Goal: Information Seeking & Learning: Learn about a topic

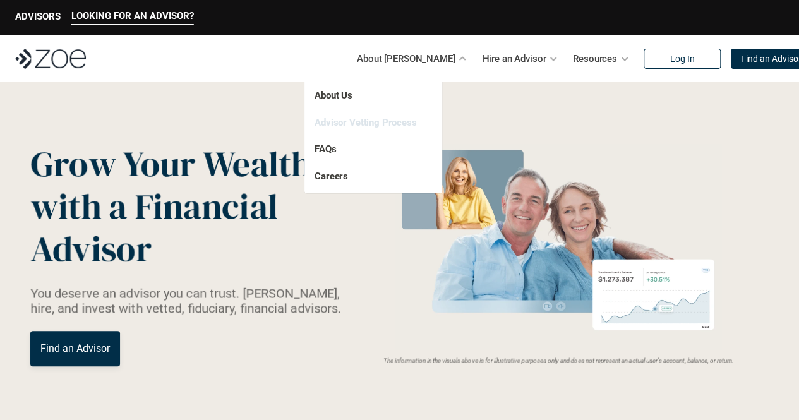
click at [403, 125] on link "Advisor Vetting Process" at bounding box center [366, 122] width 102 height 11
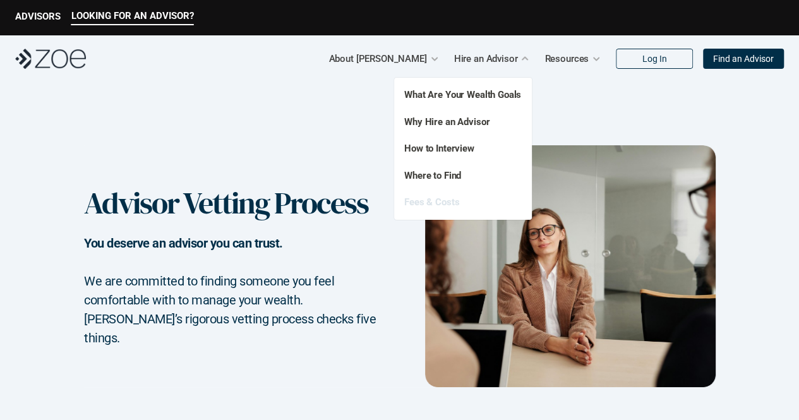
click at [446, 200] on link "Fees & Costs" at bounding box center [431, 202] width 55 height 11
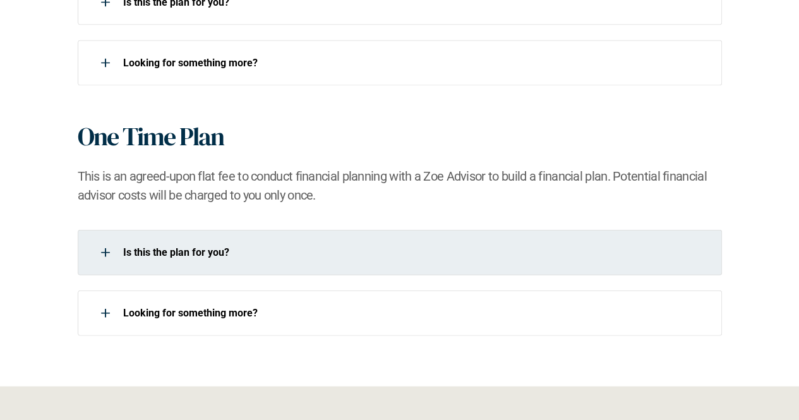
scroll to position [1124, 0]
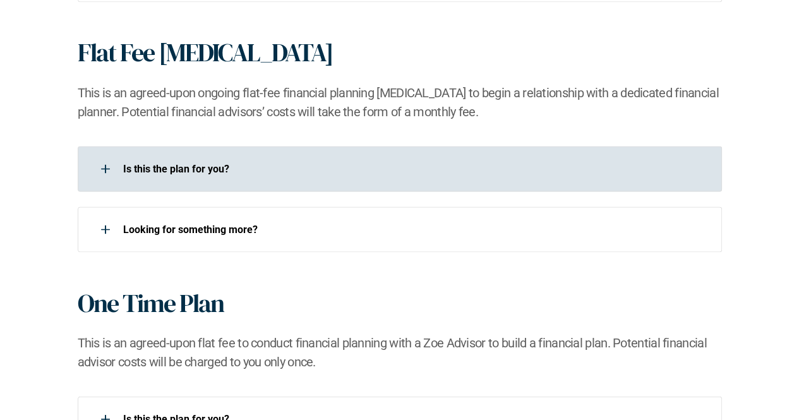
click at [107, 171] on div at bounding box center [105, 168] width 25 height 25
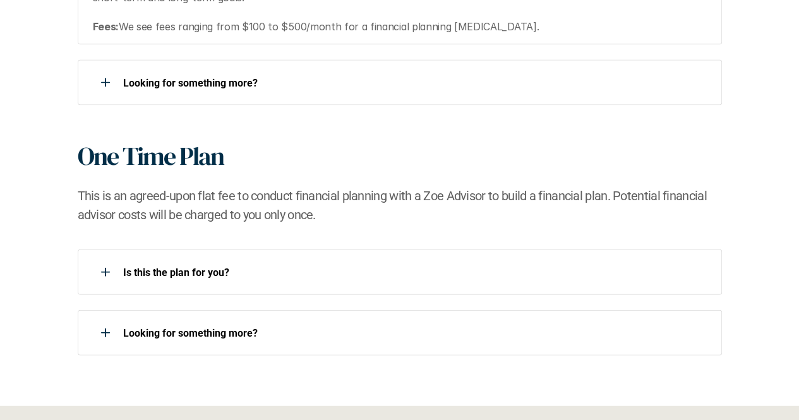
scroll to position [1357, 0]
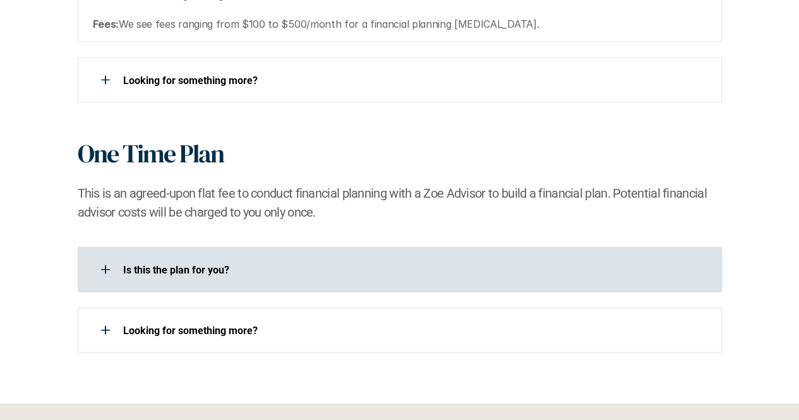
click at [107, 269] on use at bounding box center [105, 269] width 9 height 1
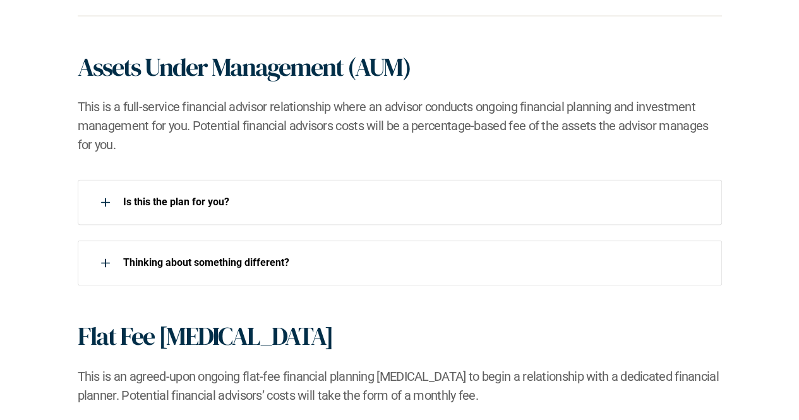
scroll to position [840, 0]
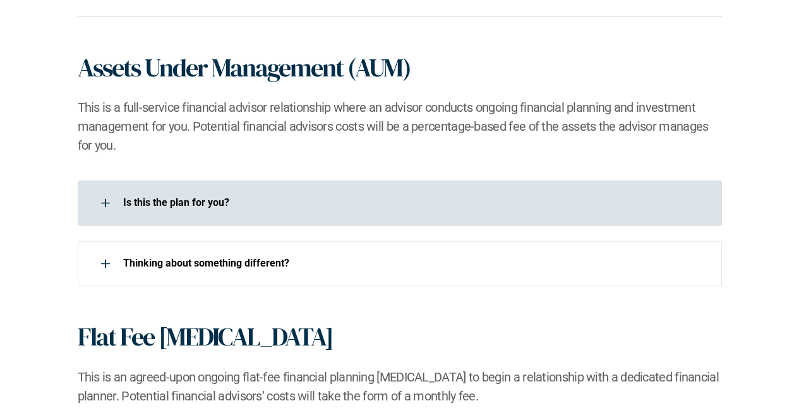
click at [100, 201] on div at bounding box center [105, 202] width 25 height 25
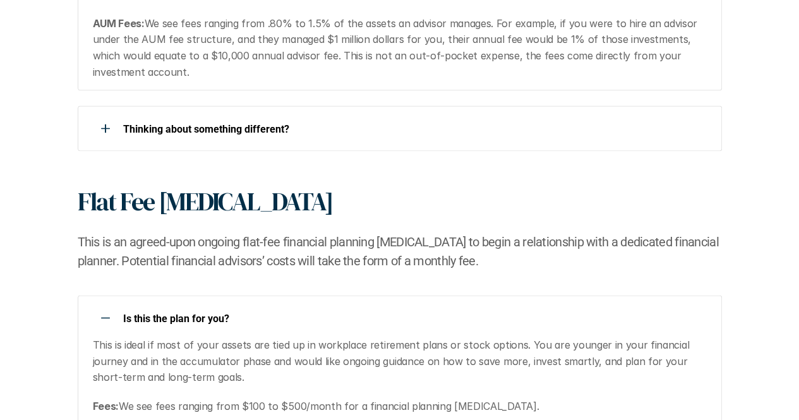
scroll to position [1107, 0]
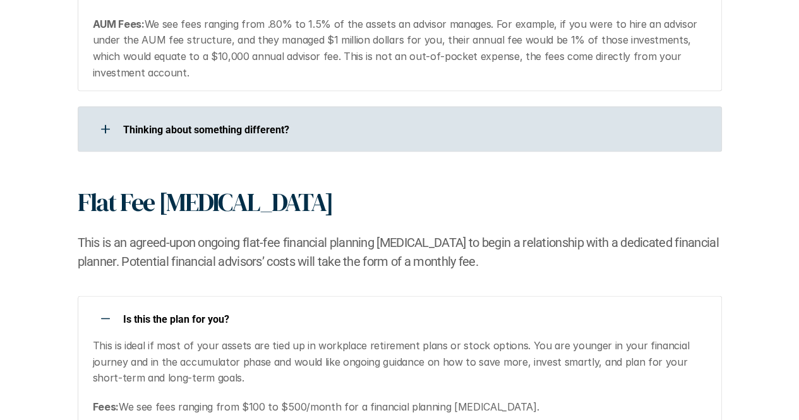
click at [102, 129] on use at bounding box center [105, 128] width 9 height 1
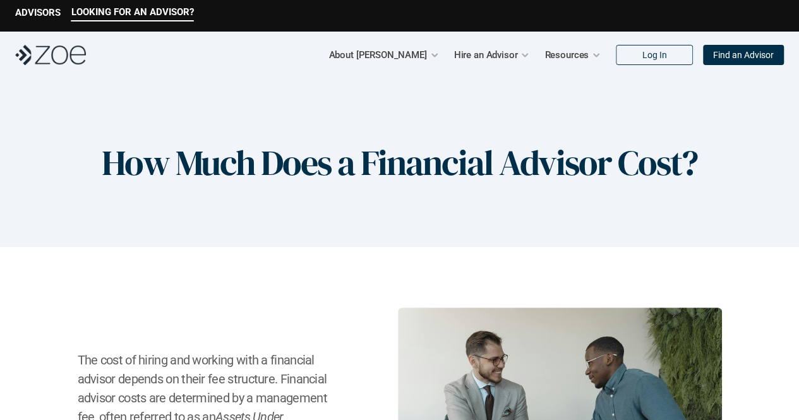
scroll to position [0, 0]
